Goal: Transaction & Acquisition: Purchase product/service

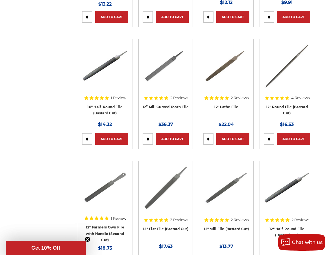
scroll to position [790, 0]
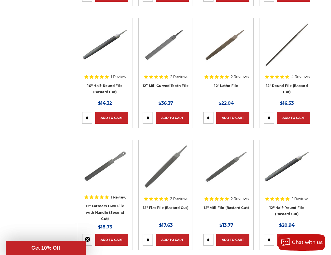
click at [285, 169] on img at bounding box center [286, 166] width 45 height 45
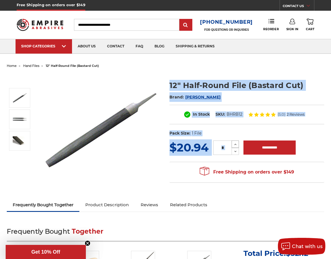
drag, startPoint x: 163, startPoint y: 79, endPoint x: 235, endPoint y: 143, distance: 96.0
click at [235, 143] on div "12" Half-Round File (Bastard Cut) Brand: Mercer In Stock )" at bounding box center [165, 134] width 325 height 129
click at [235, 146] on icon at bounding box center [235, 144] width 4 height 5
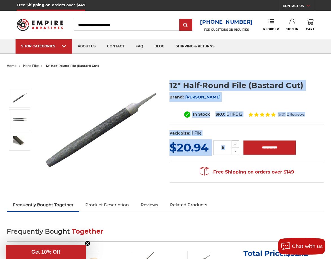
click at [235, 146] on icon at bounding box center [235, 144] width 4 height 5
type input "*"
copy div "12" Half-Round File (Bastard Cut) Brand: Mercer In Stock SKU: BHRB12 (5.0) 2 Re…"
